Goal: Information Seeking & Learning: Understand process/instructions

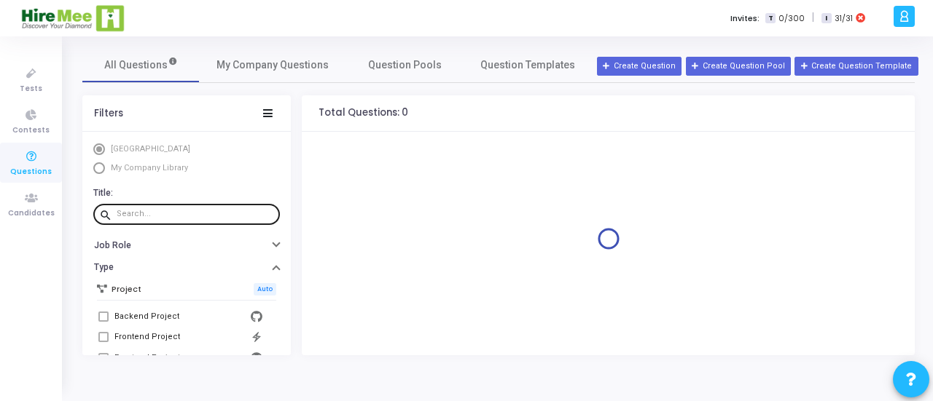
click at [165, 215] on input "text" at bounding box center [195, 214] width 157 height 9
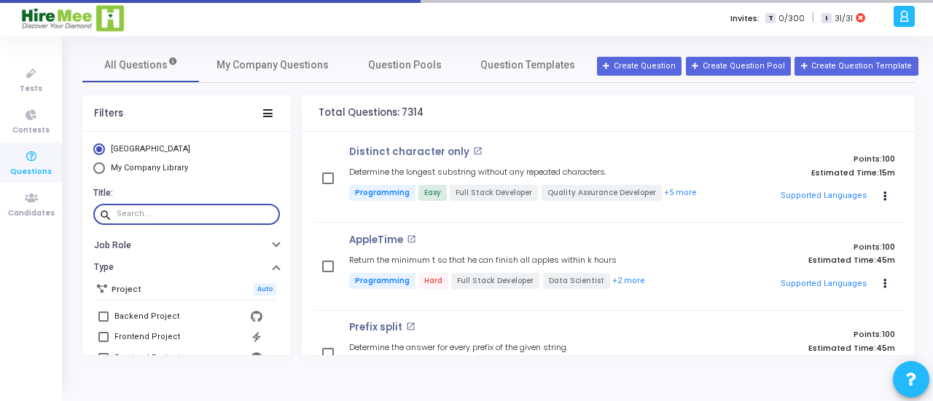
paste input "LetsEatBurgers"
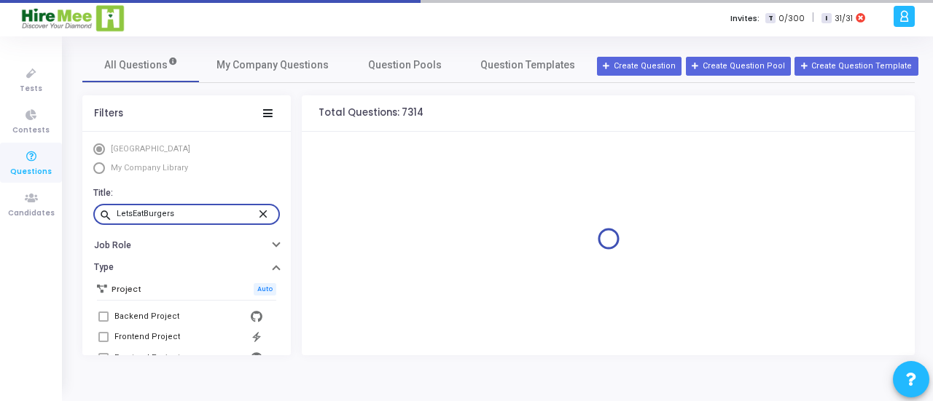
type input "LetsEatBurgers"
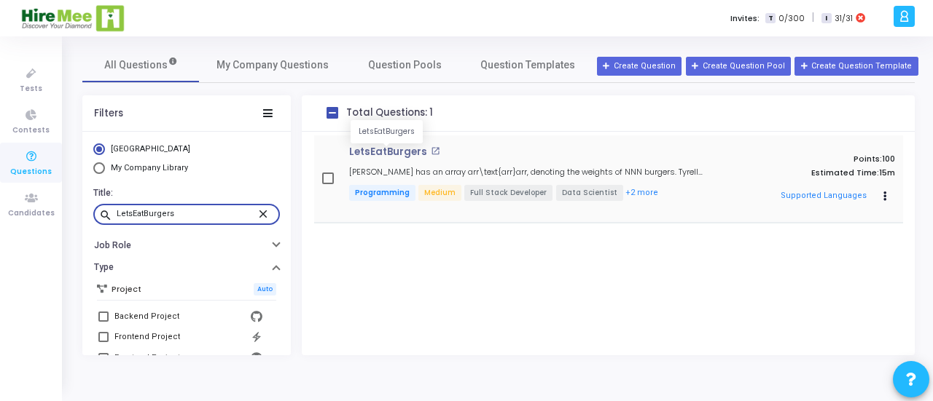
click at [392, 152] on p "LetsEatBurgers" at bounding box center [388, 152] width 78 height 12
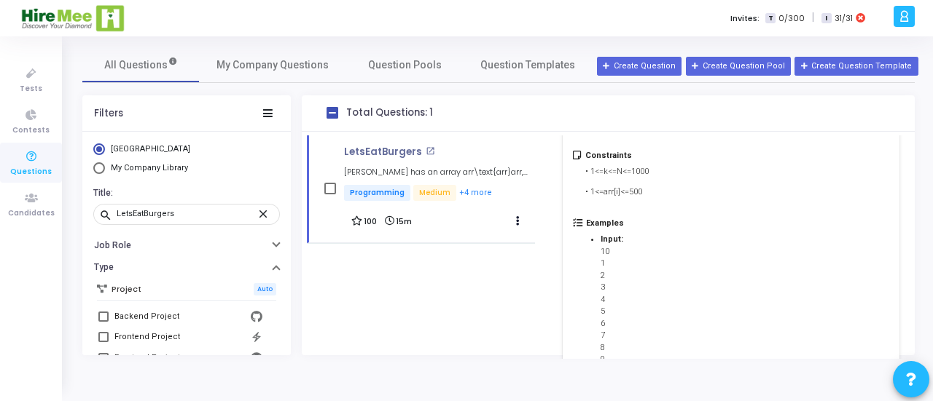
scroll to position [560, 0]
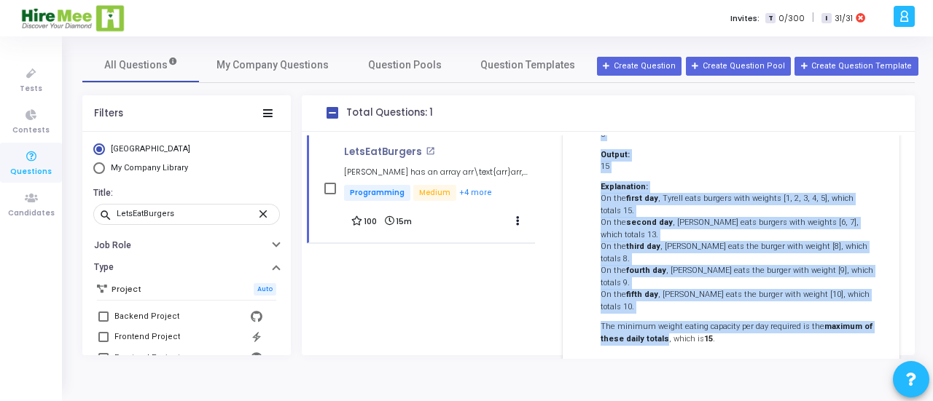
drag, startPoint x: 585, startPoint y: 308, endPoint x: 662, endPoint y: 283, distance: 80.6
click at [662, 283] on div "Description [PERSON_NAME] has an array arr \text{arr} arr , denoting the weight…" at bounding box center [731, 55] width 337 height 678
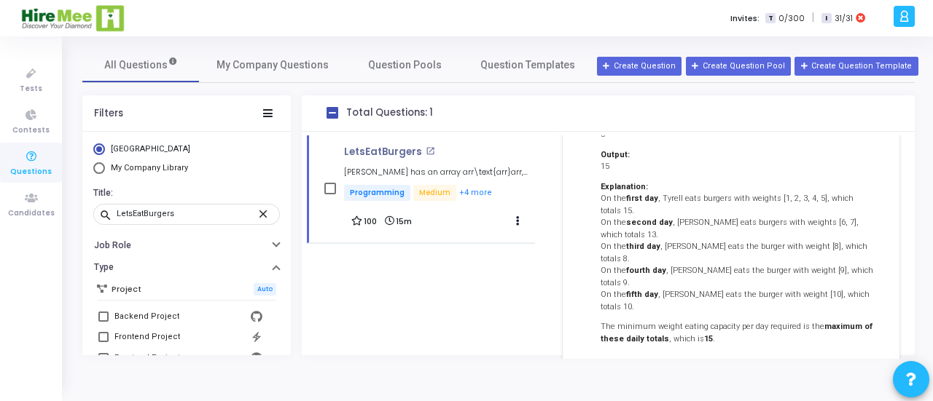
click at [737, 288] on div "Examples Input: 10 1 2 3 4 5 6 7 8 9 10 5 Output: 15 Explanation: On the first …" at bounding box center [737, 161] width 303 height 384
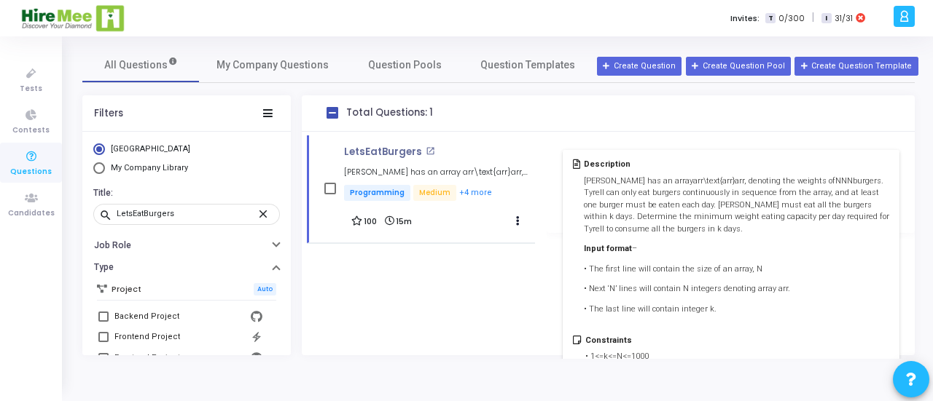
scroll to position [125, 0]
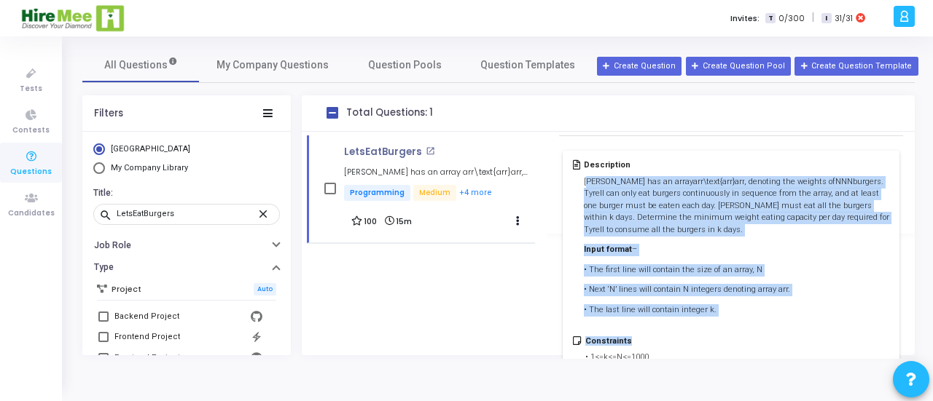
drag, startPoint x: 586, startPoint y: 184, endPoint x: 635, endPoint y: 329, distance: 152.5
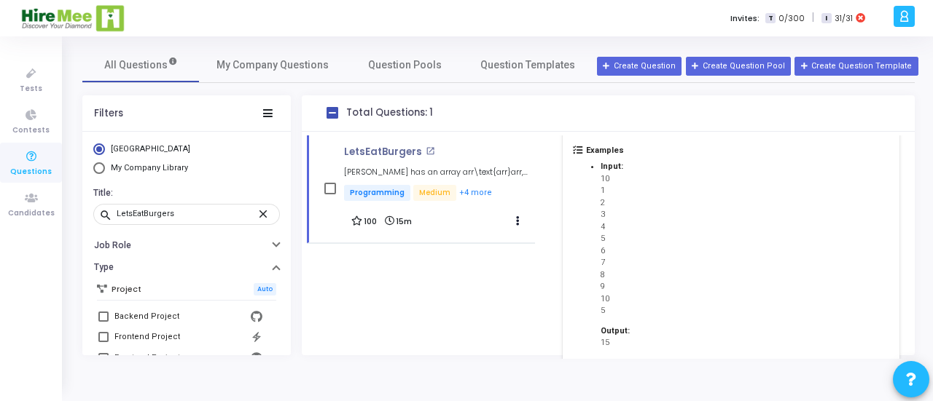
scroll to position [560, 0]
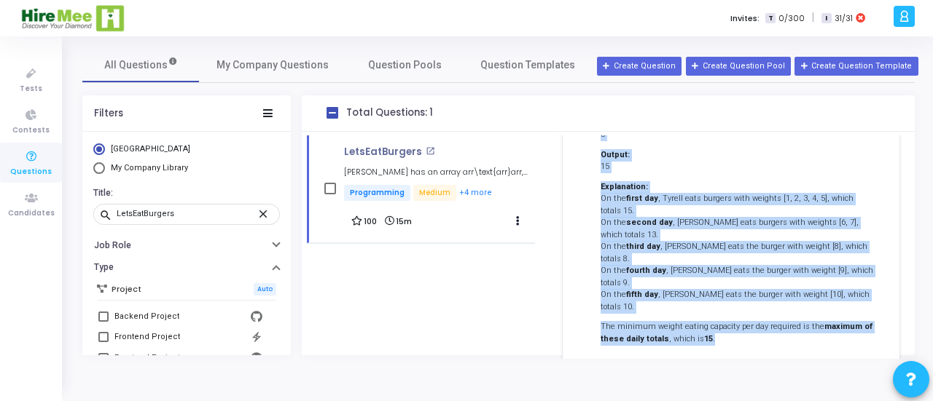
drag, startPoint x: 583, startPoint y: 179, endPoint x: 737, endPoint y: 281, distance: 184.1
click at [737, 281] on div "Description [PERSON_NAME] has an array arr \text{arr} arr , denoting the weight…" at bounding box center [731, 55] width 337 height 678
copy div "Loremi dol si ametc adi \elit{sed} doe , temporin utl etdolor ma A E A minimve.…"
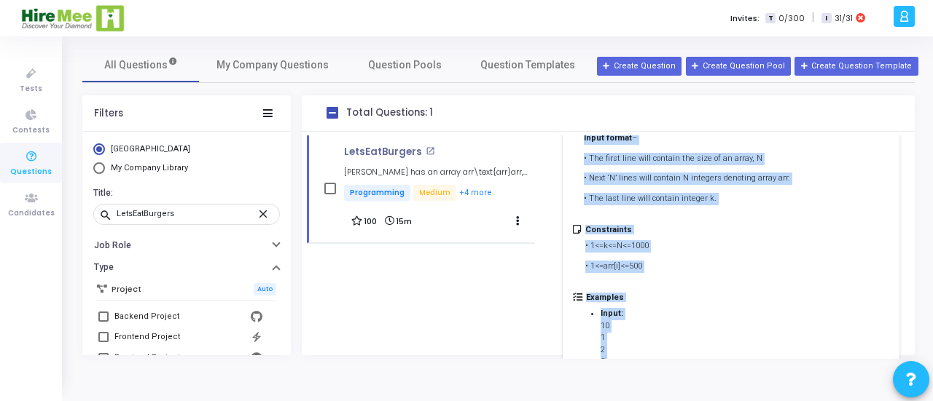
scroll to position [0, 0]
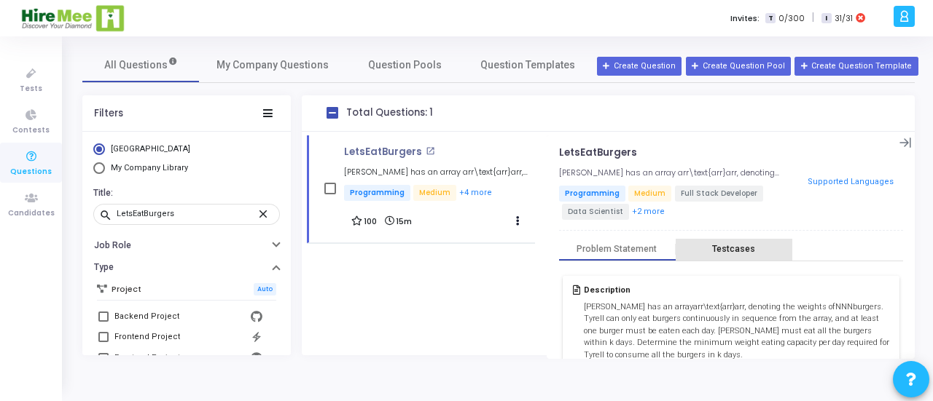
click at [734, 246] on div "Testcases" at bounding box center [733, 249] width 43 height 11
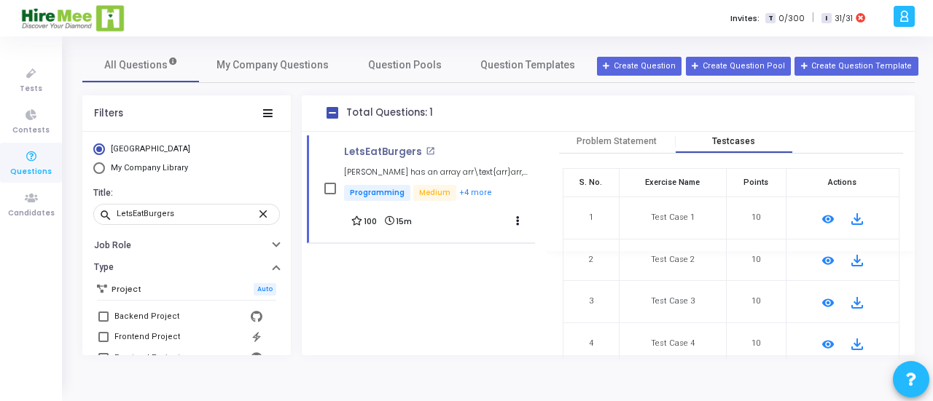
scroll to position [111, 0]
click at [826, 213] on mat-icon "remove_red_eye" at bounding box center [827, 216] width 17 height 17
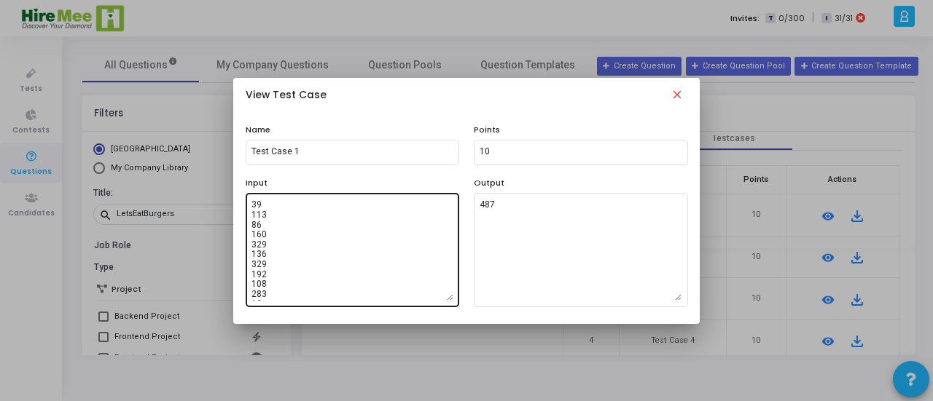
click at [362, 241] on textarea "39 113 86 160 329 136 329 192 108 283 12 281 171 135 300 189 22 213 457 176 436…" at bounding box center [352, 250] width 202 height 102
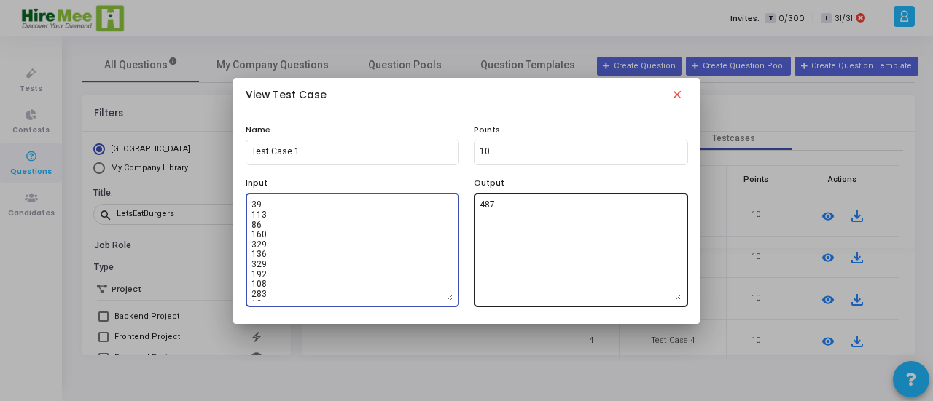
click at [522, 234] on textarea "487" at bounding box center [580, 250] width 202 height 102
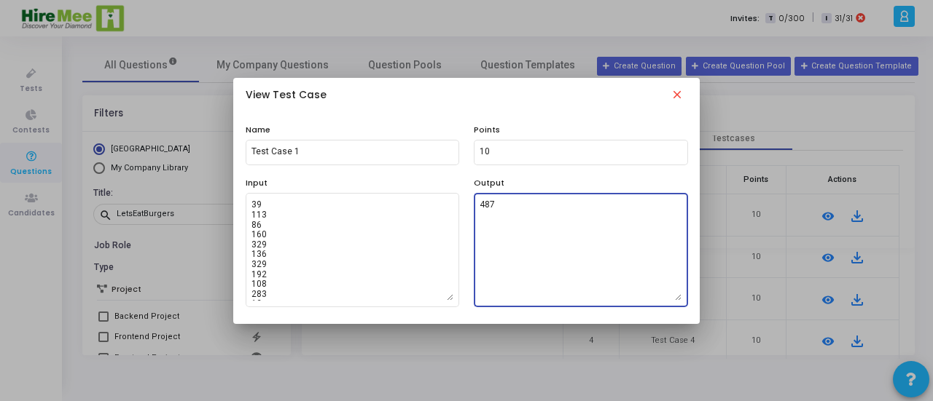
click at [677, 97] on mat-icon "close" at bounding box center [676, 96] width 17 height 17
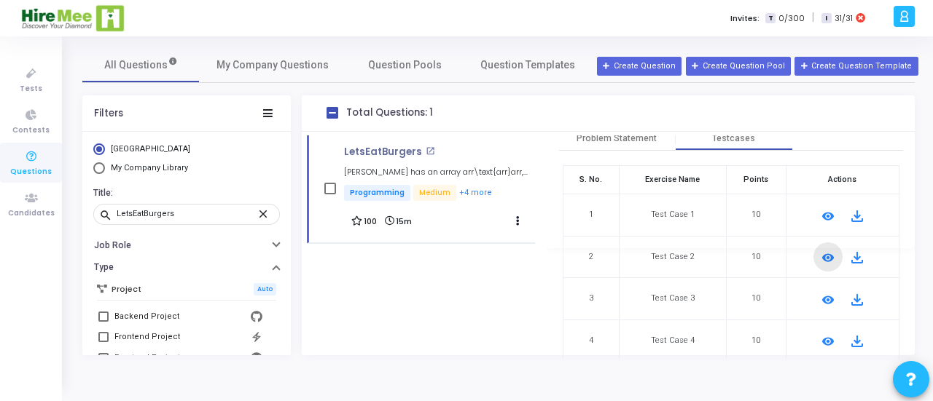
click at [825, 253] on mat-icon "remove_red_eye" at bounding box center [827, 257] width 17 height 17
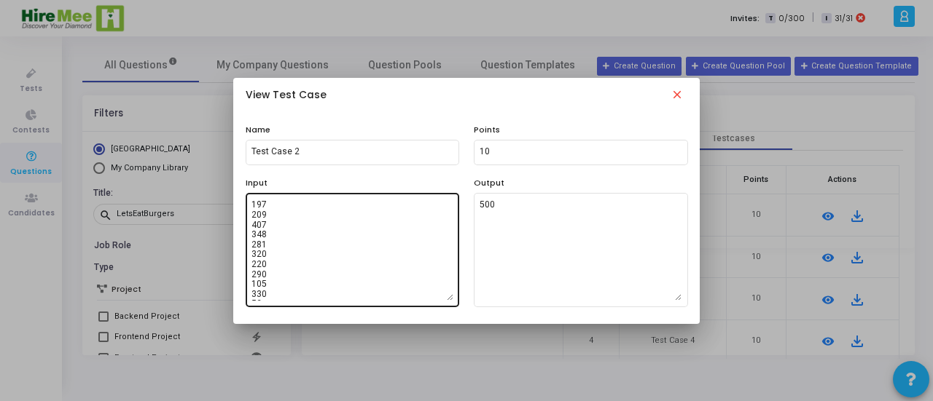
click at [369, 254] on textarea "197 209 407 348 281 320 220 290 105 330 52 387 408 84 285 130 140 184 118 85 10…" at bounding box center [352, 250] width 202 height 102
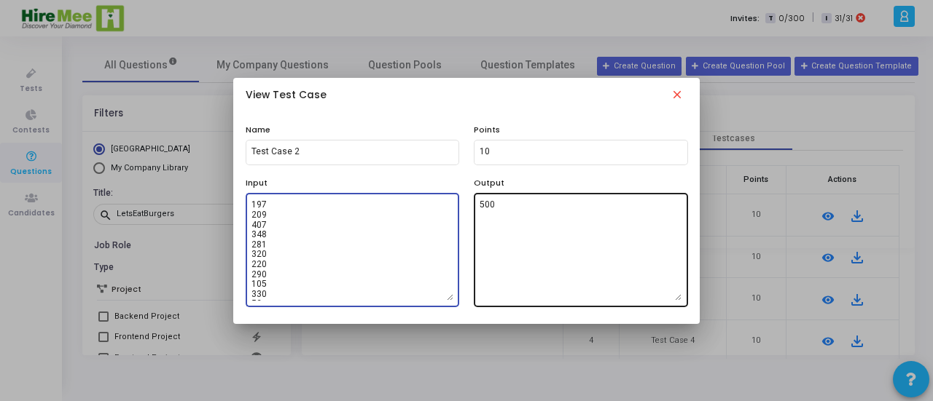
click at [522, 219] on textarea "500" at bounding box center [580, 250] width 202 height 102
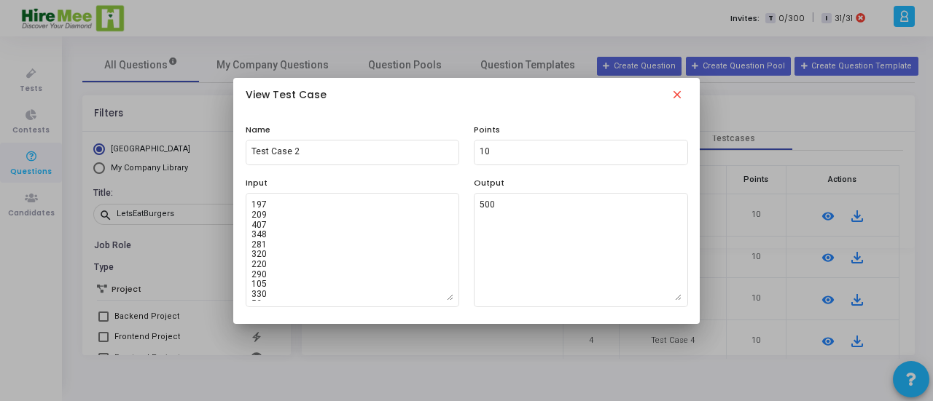
click at [675, 98] on mat-icon "close" at bounding box center [676, 96] width 17 height 17
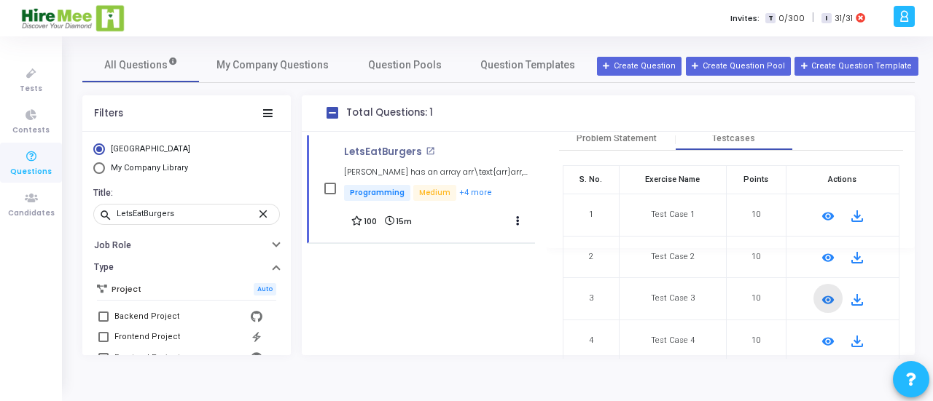
click at [824, 295] on mat-icon "remove_red_eye" at bounding box center [827, 299] width 17 height 17
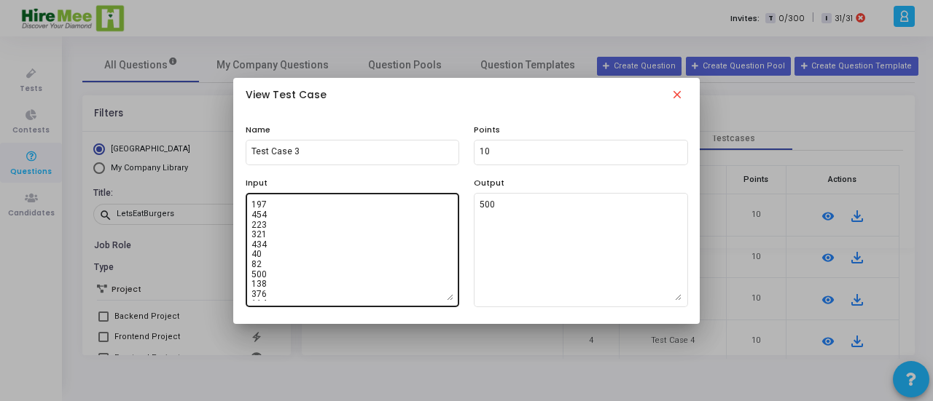
click at [317, 249] on textarea "197 454 223 321 434 40 82 500 138 376 114 239 159 413 452 98 335 330 135 445 41…" at bounding box center [352, 250] width 202 height 102
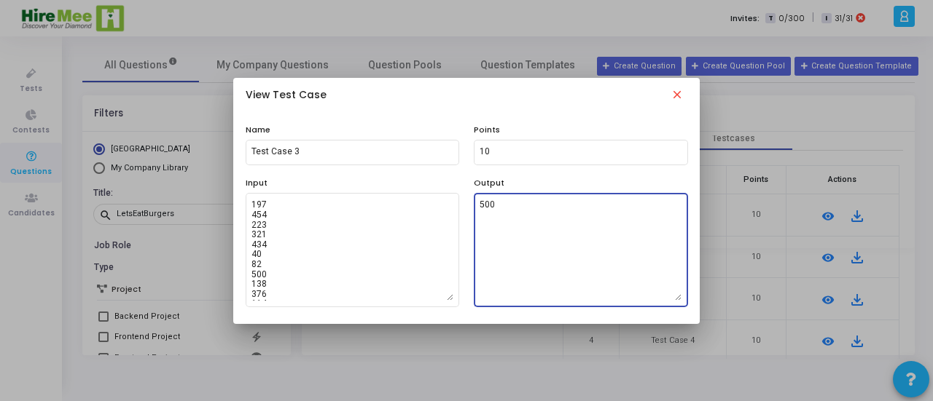
click at [491, 211] on textarea "500" at bounding box center [580, 250] width 202 height 102
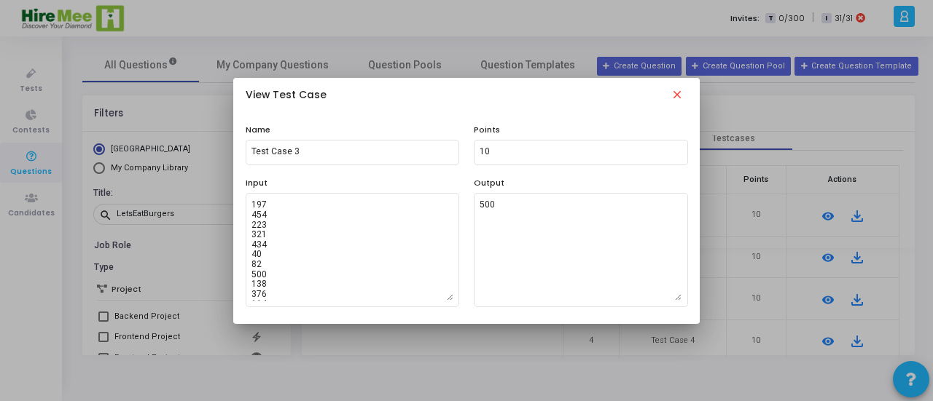
click at [676, 91] on mat-icon "close" at bounding box center [676, 96] width 17 height 17
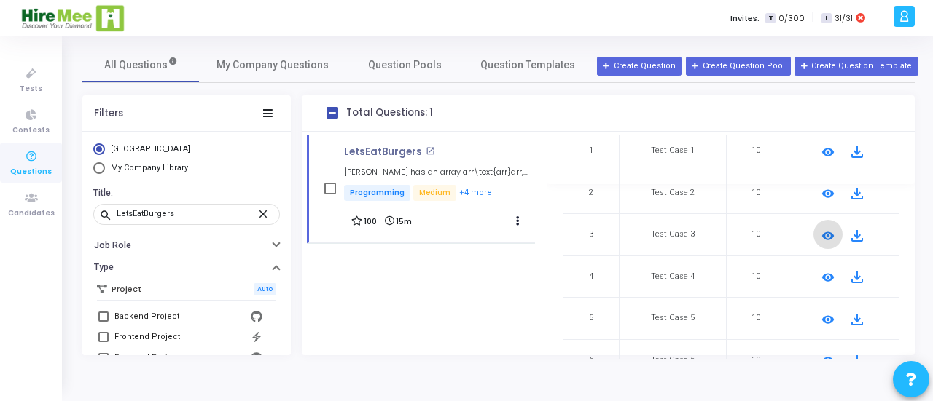
scroll to position [176, 0]
click at [822, 276] on mat-icon "remove_red_eye" at bounding box center [827, 276] width 17 height 17
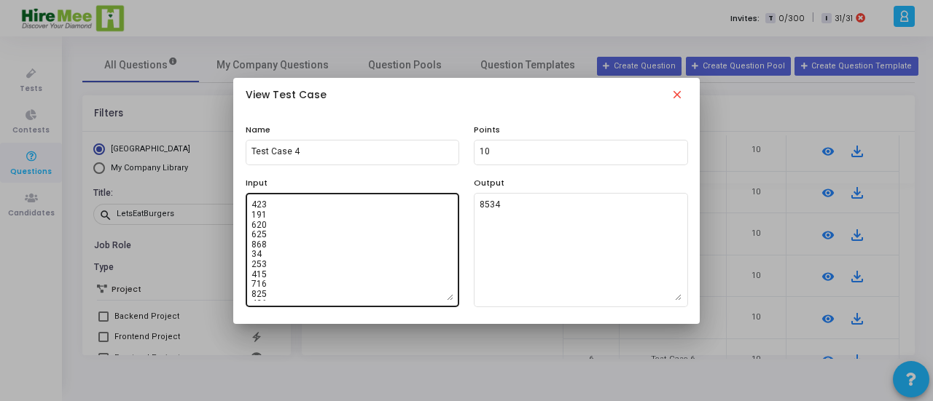
click at [364, 270] on textarea at bounding box center [352, 250] width 202 height 102
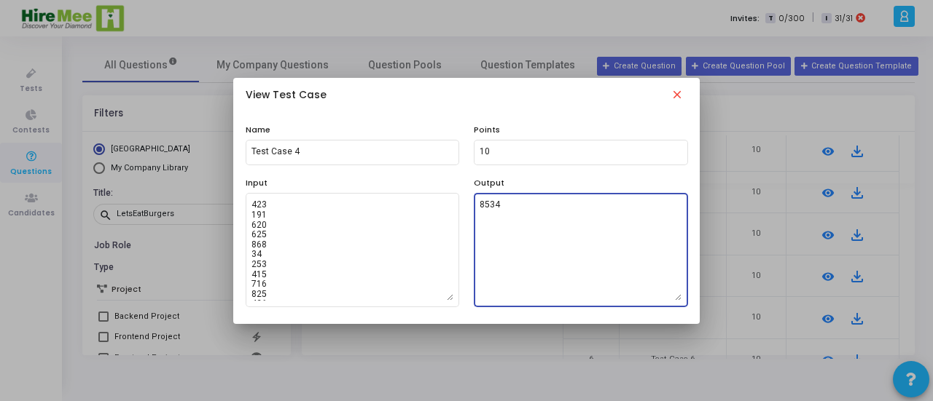
click at [538, 213] on textarea "8534" at bounding box center [580, 250] width 202 height 102
click at [681, 92] on mat-icon "close" at bounding box center [676, 96] width 17 height 17
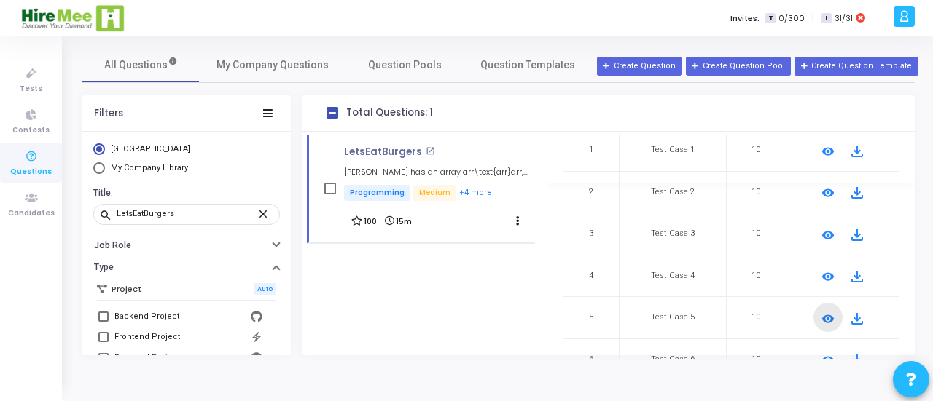
click at [825, 315] on mat-icon "remove_red_eye" at bounding box center [827, 318] width 17 height 17
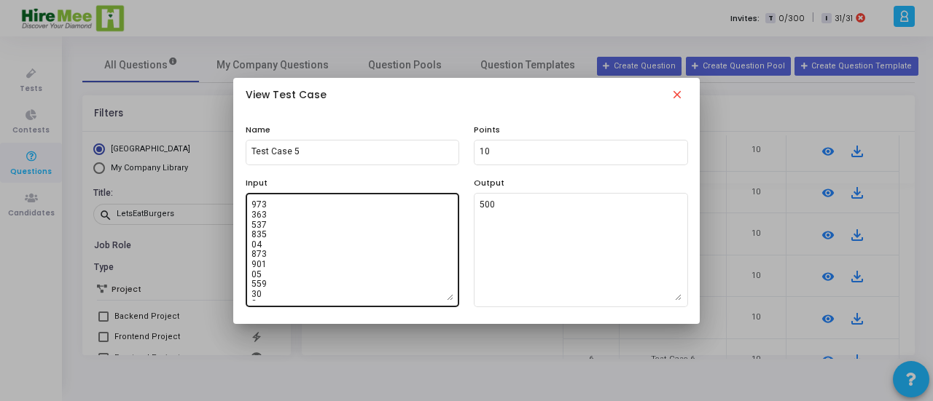
click at [356, 254] on textarea at bounding box center [352, 250] width 202 height 102
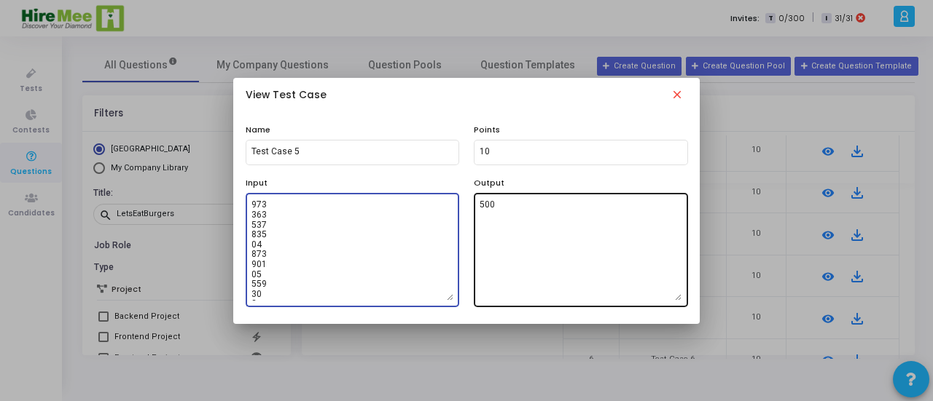
click at [526, 213] on textarea "500" at bounding box center [580, 250] width 202 height 102
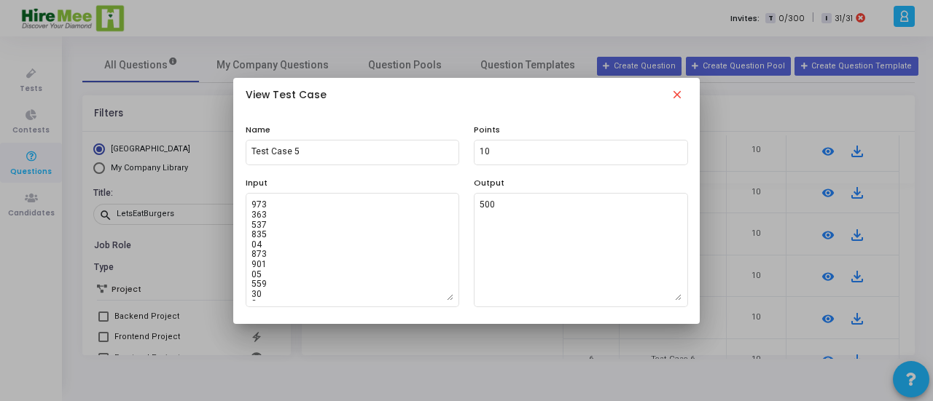
click at [683, 95] on mat-icon "close" at bounding box center [676, 96] width 17 height 17
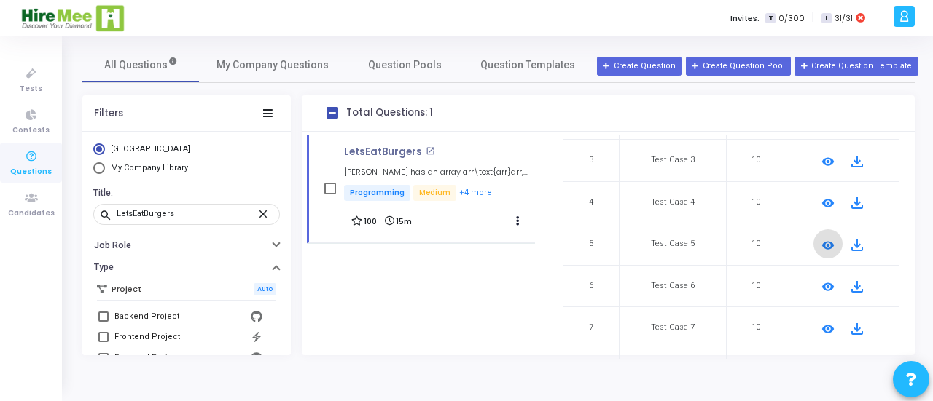
scroll to position [256, 0]
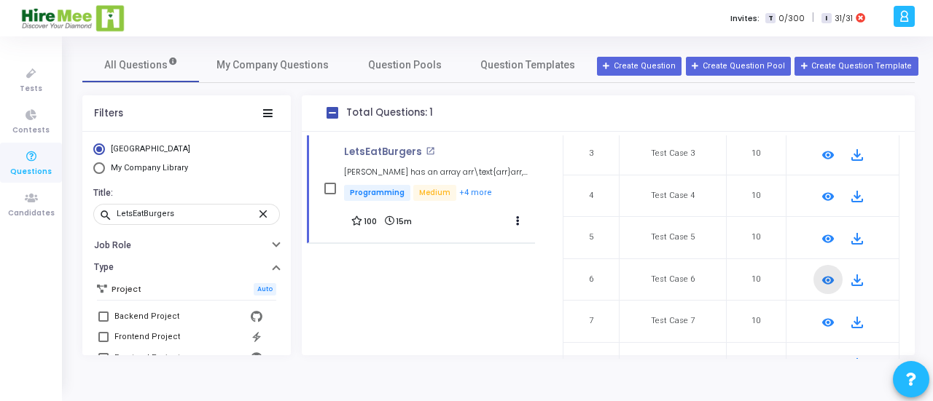
click at [824, 277] on mat-icon "remove_red_eye" at bounding box center [827, 280] width 17 height 17
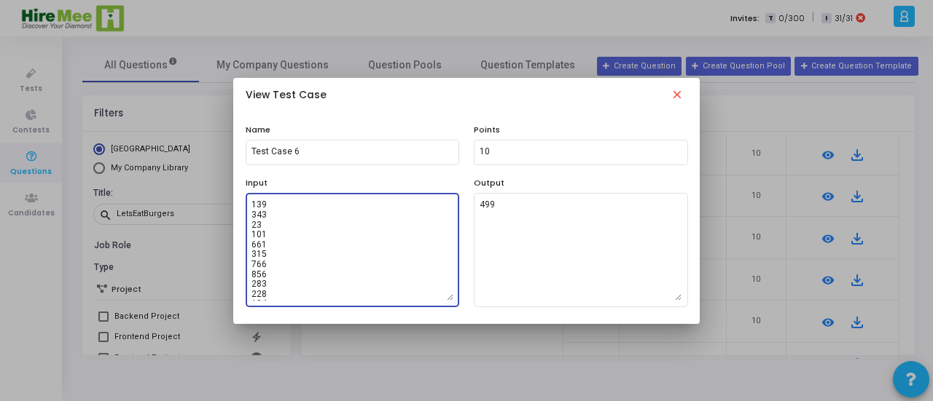
click at [350, 246] on textarea at bounding box center [352, 250] width 202 height 102
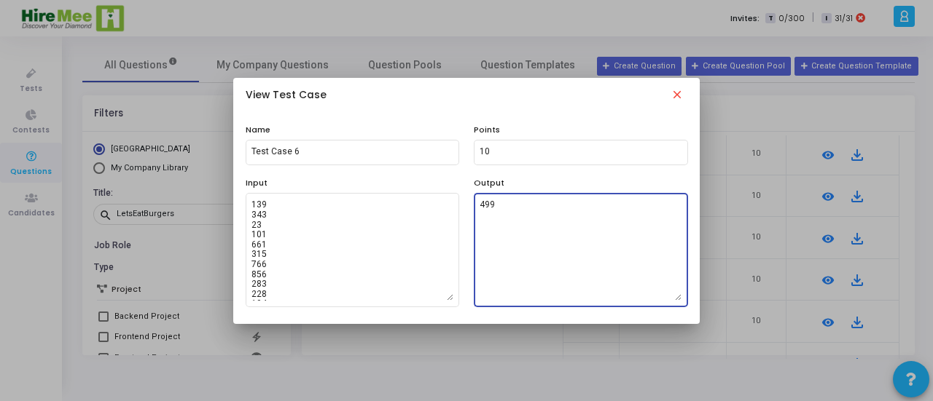
click at [528, 210] on textarea "499" at bounding box center [580, 250] width 202 height 102
click at [671, 95] on mat-icon "close" at bounding box center [676, 96] width 17 height 17
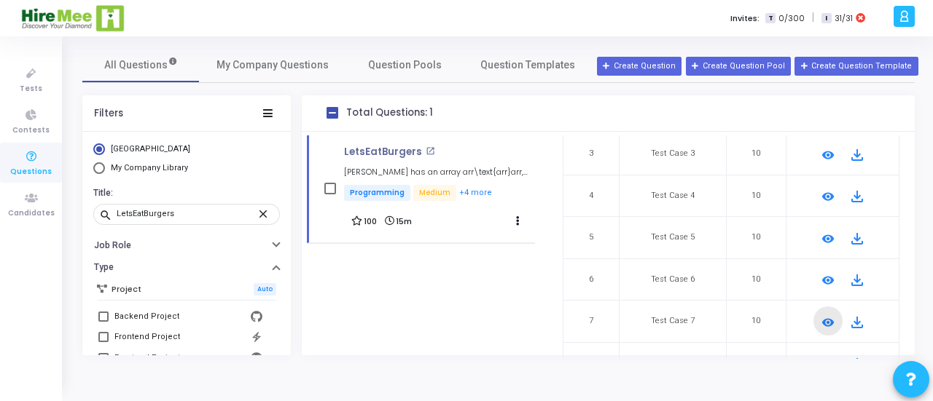
click at [826, 318] on mat-icon "remove_red_eye" at bounding box center [827, 322] width 17 height 17
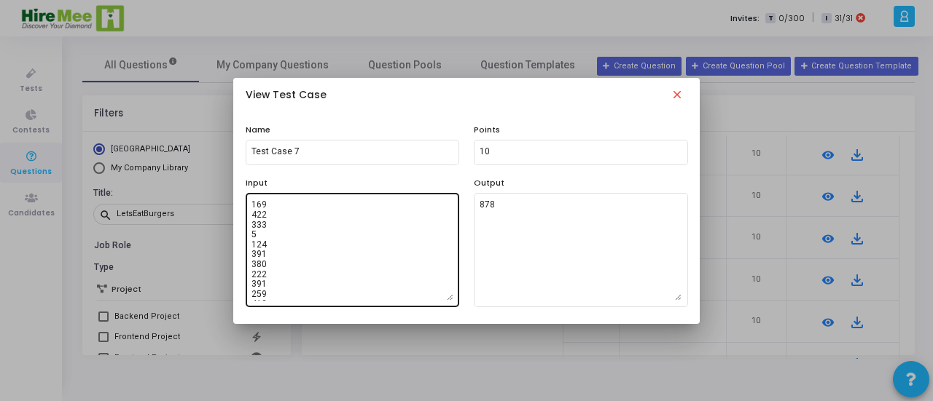
click at [342, 235] on textarea "169 422 333 5 124 391 380 222 391 259 413 151 487 222 215 419 140 82 457 124 31…" at bounding box center [352, 250] width 202 height 102
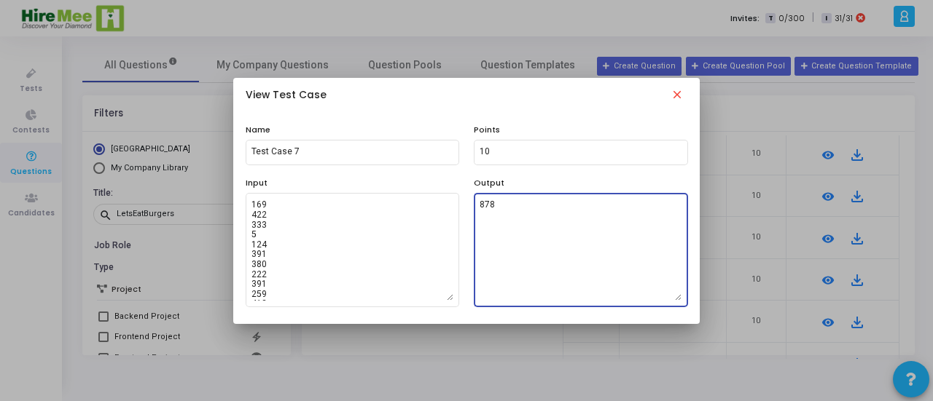
click at [500, 217] on textarea "878" at bounding box center [580, 250] width 202 height 102
click at [675, 93] on mat-icon "close" at bounding box center [676, 96] width 17 height 17
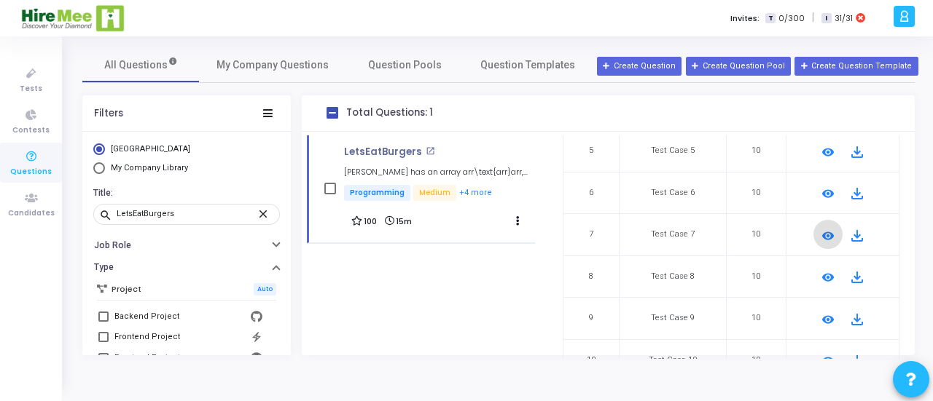
scroll to position [343, 0]
click at [820, 270] on mat-icon "remove_red_eye" at bounding box center [827, 276] width 17 height 17
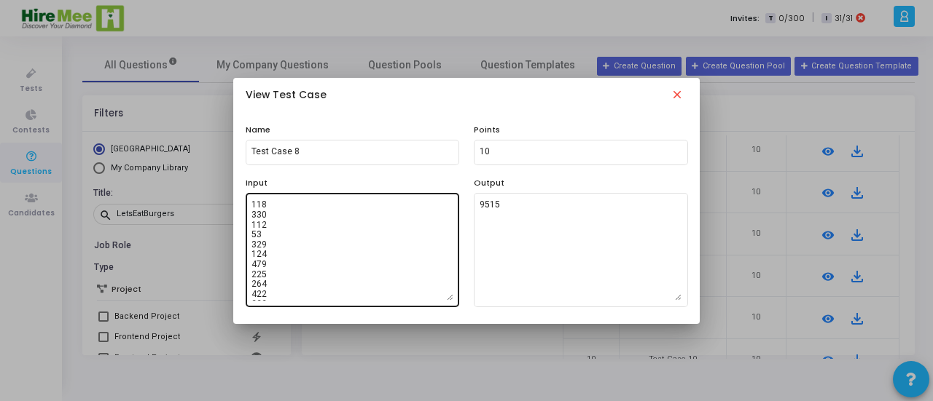
click at [334, 238] on textarea "118 330 112 53 329 124 479 225 264 422 222 460 53 33 365 174 60 444 345 210 256…" at bounding box center [352, 250] width 202 height 102
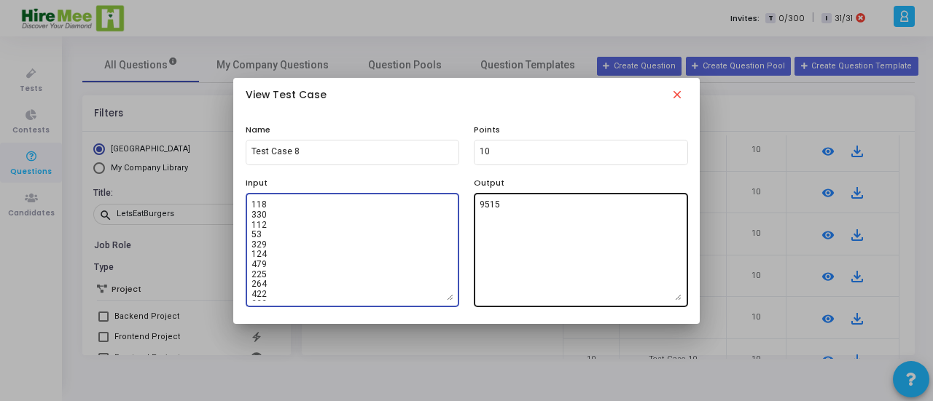
click at [530, 216] on textarea "9515" at bounding box center [580, 250] width 202 height 102
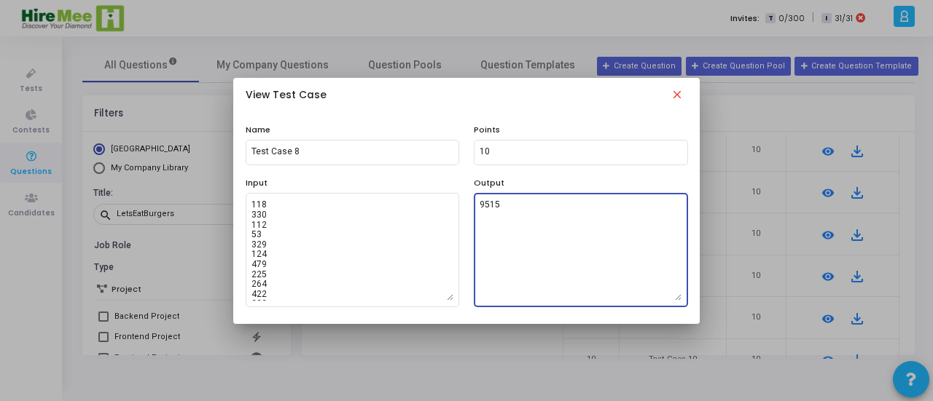
click at [677, 95] on mat-icon "close" at bounding box center [676, 96] width 17 height 17
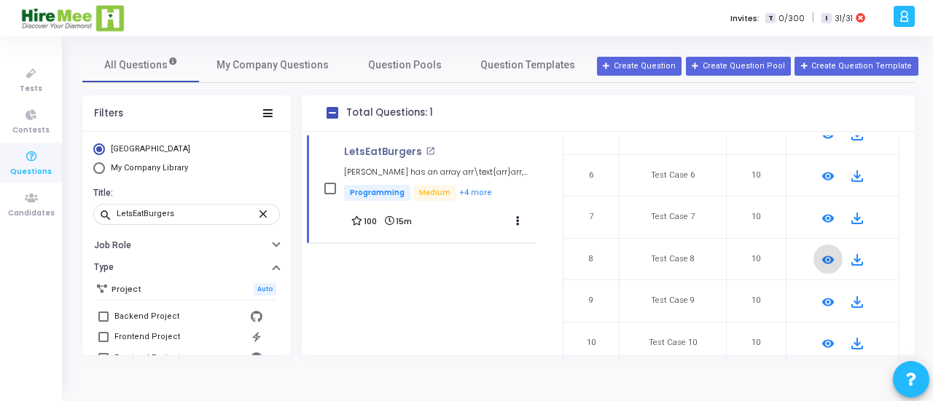
scroll to position [361, 0]
click at [825, 295] on mat-icon "remove_red_eye" at bounding box center [827, 301] width 17 height 17
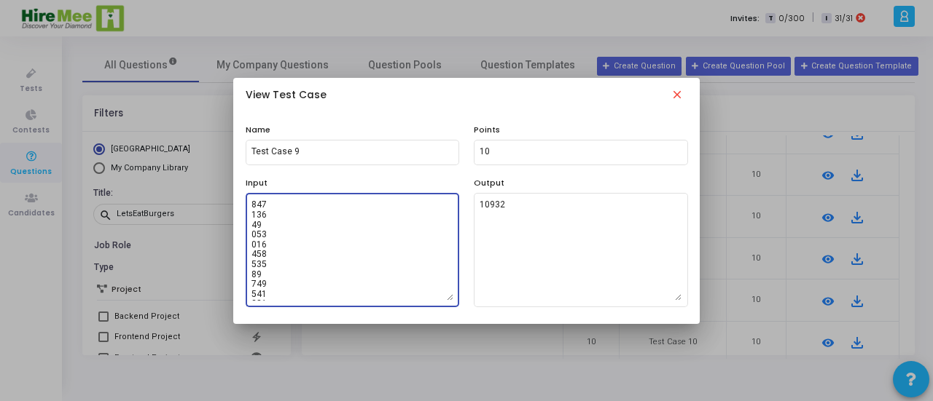
click at [344, 240] on textarea at bounding box center [352, 250] width 202 height 102
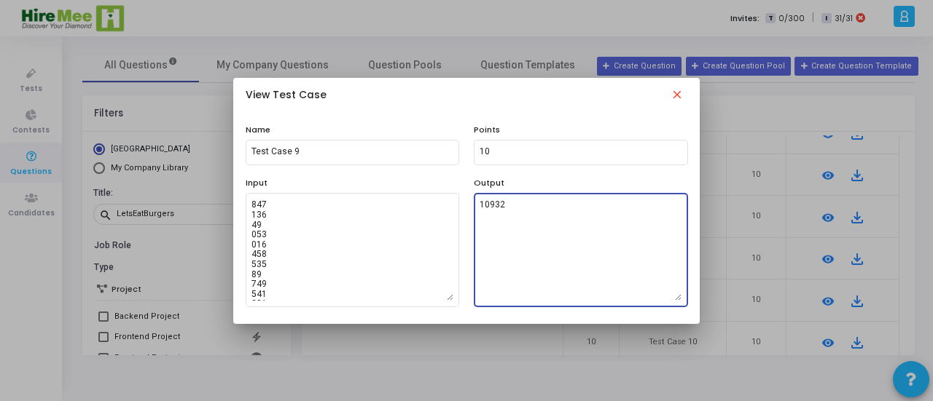
click at [556, 220] on textarea "10932" at bounding box center [580, 250] width 202 height 102
click at [673, 92] on mat-icon "close" at bounding box center [676, 96] width 17 height 17
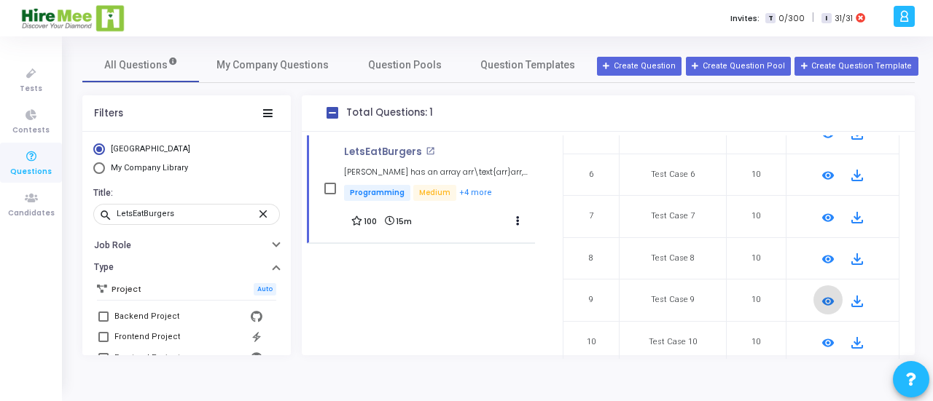
click at [823, 340] on mat-icon "remove_red_eye" at bounding box center [827, 342] width 17 height 17
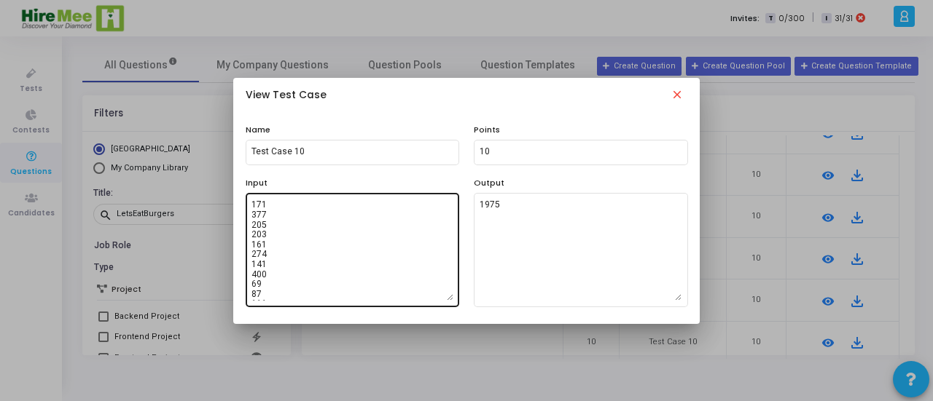
click at [324, 250] on textarea "171 377 205 203 161 274 141 400 69 87 111 244 268 308 441 303 336 402 406 231 1…" at bounding box center [352, 250] width 202 height 102
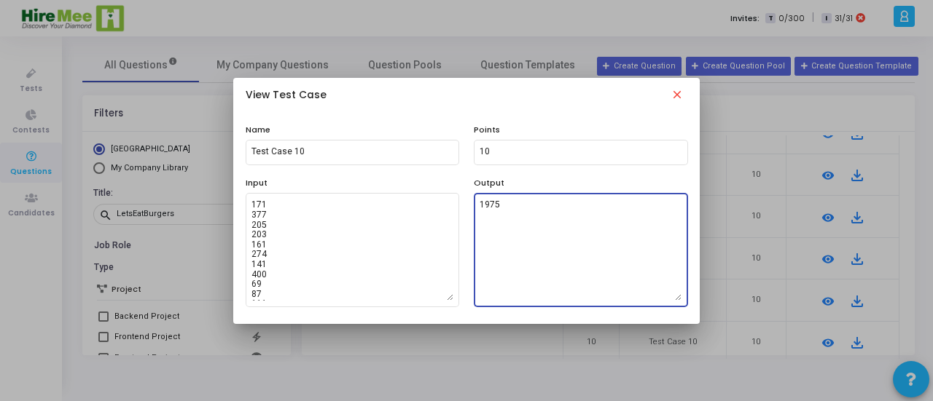
click at [532, 211] on textarea "1975" at bounding box center [580, 250] width 202 height 102
